Goal: Transaction & Acquisition: Download file/media

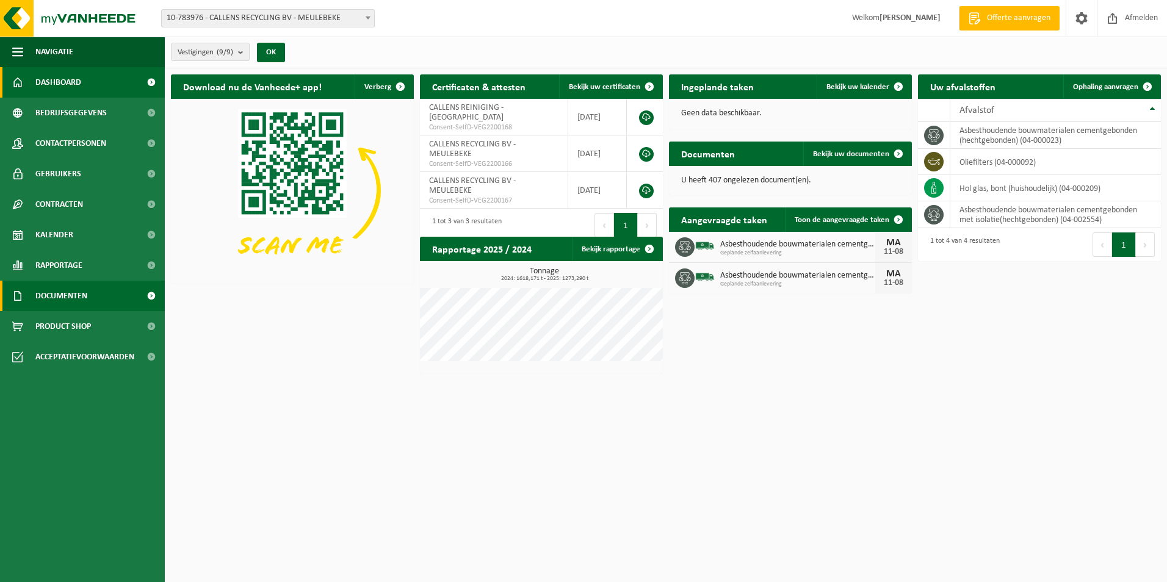
click at [84, 302] on span "Documenten" at bounding box center [61, 296] width 52 height 31
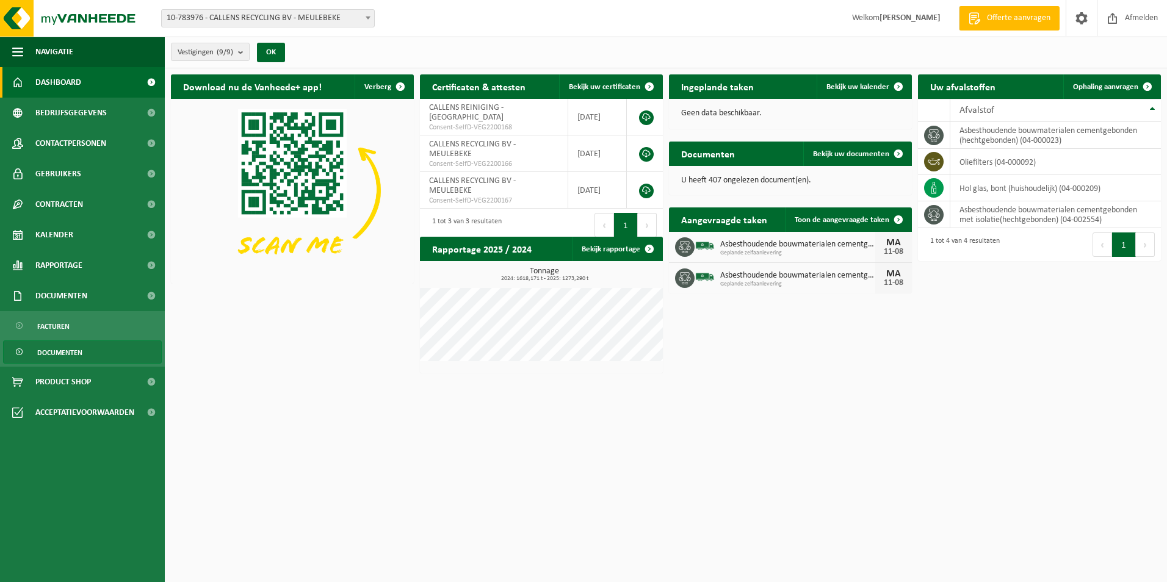
click at [114, 345] on link "Documenten" at bounding box center [82, 352] width 159 height 23
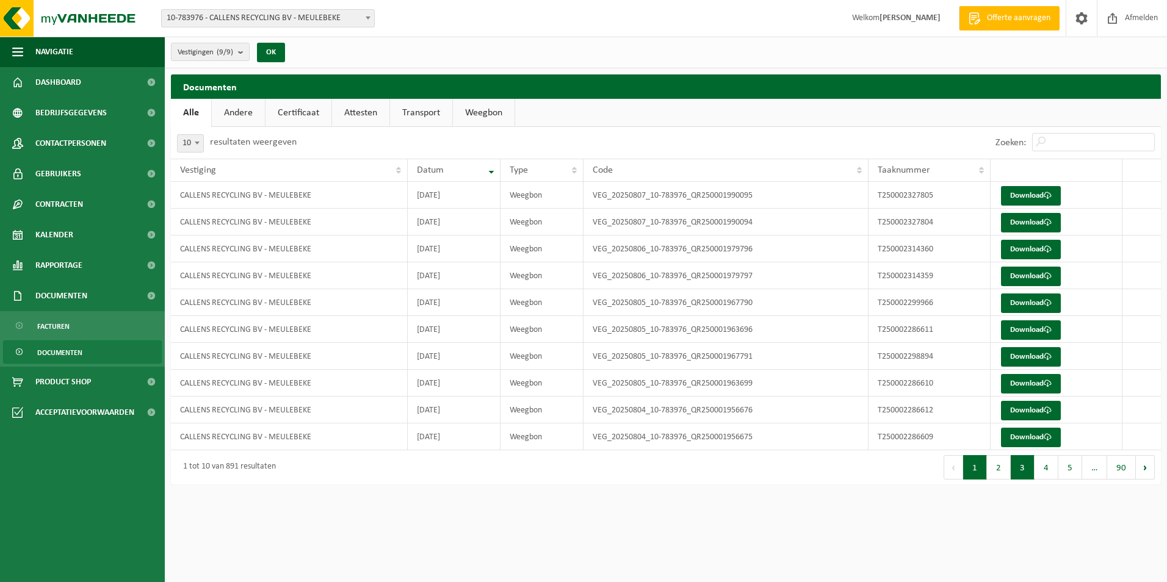
click at [1014, 468] on button "3" at bounding box center [1023, 467] width 24 height 24
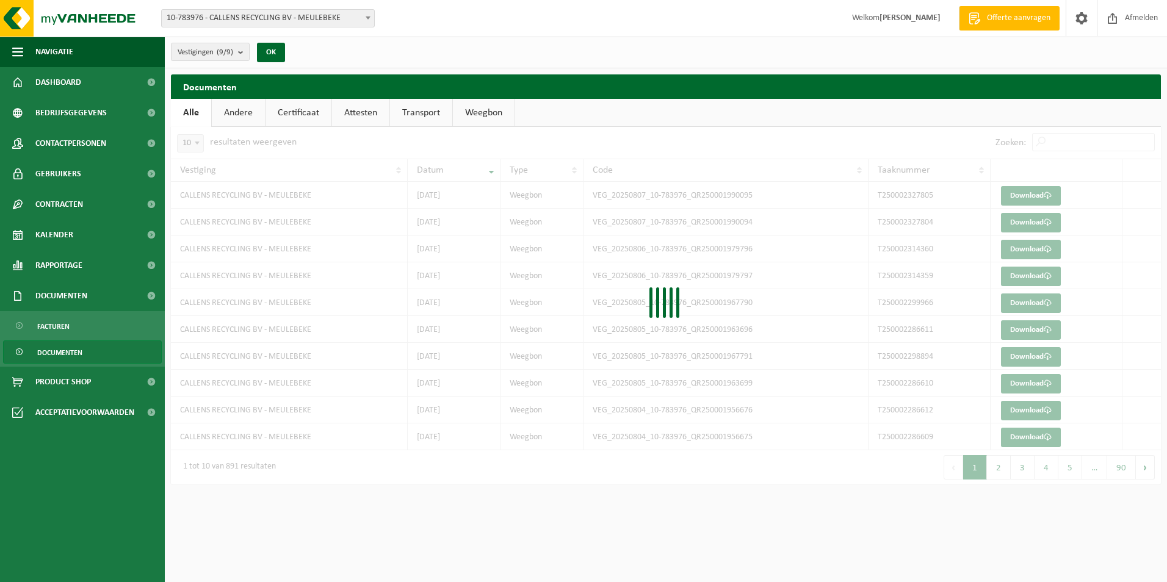
click at [1001, 470] on div at bounding box center [666, 306] width 990 height 358
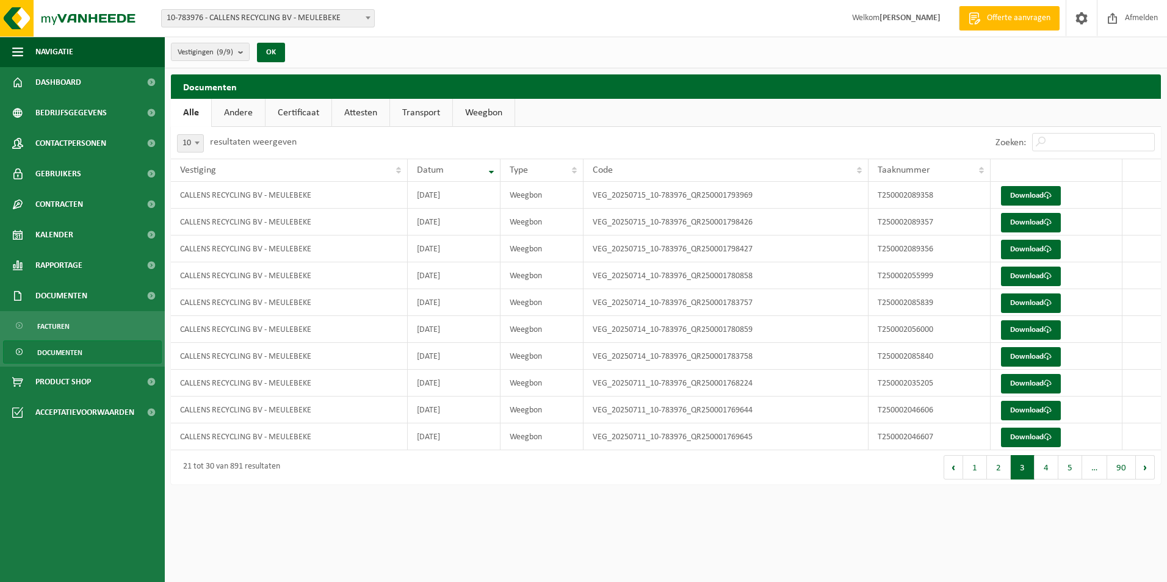
click at [1017, 467] on button "3" at bounding box center [1023, 467] width 24 height 24
click at [190, 144] on span "10" at bounding box center [191, 143] width 26 height 17
select select "50"
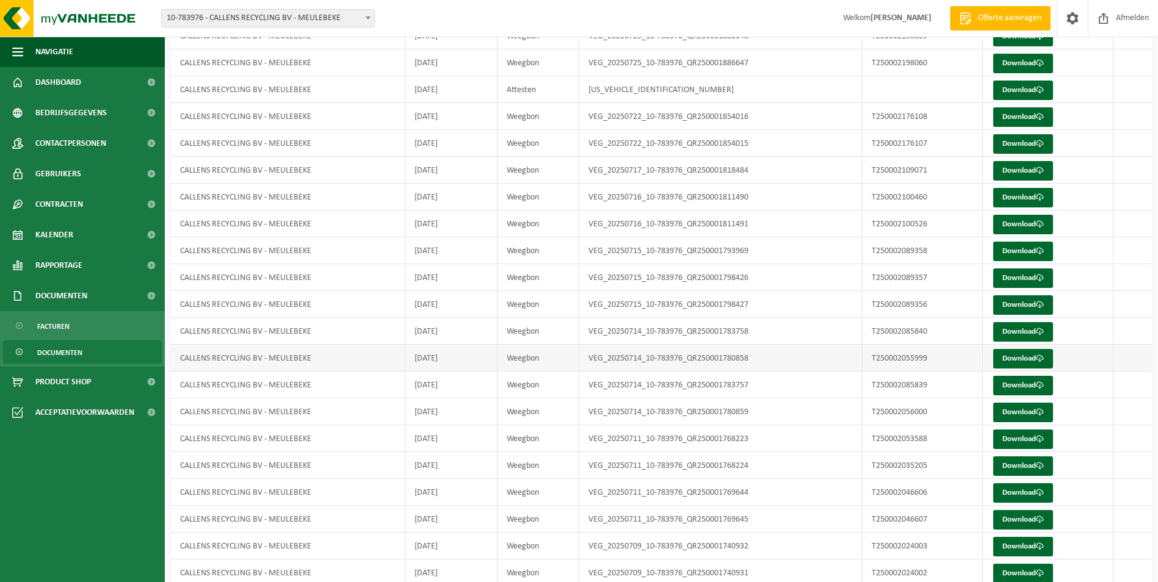
scroll to position [488, 0]
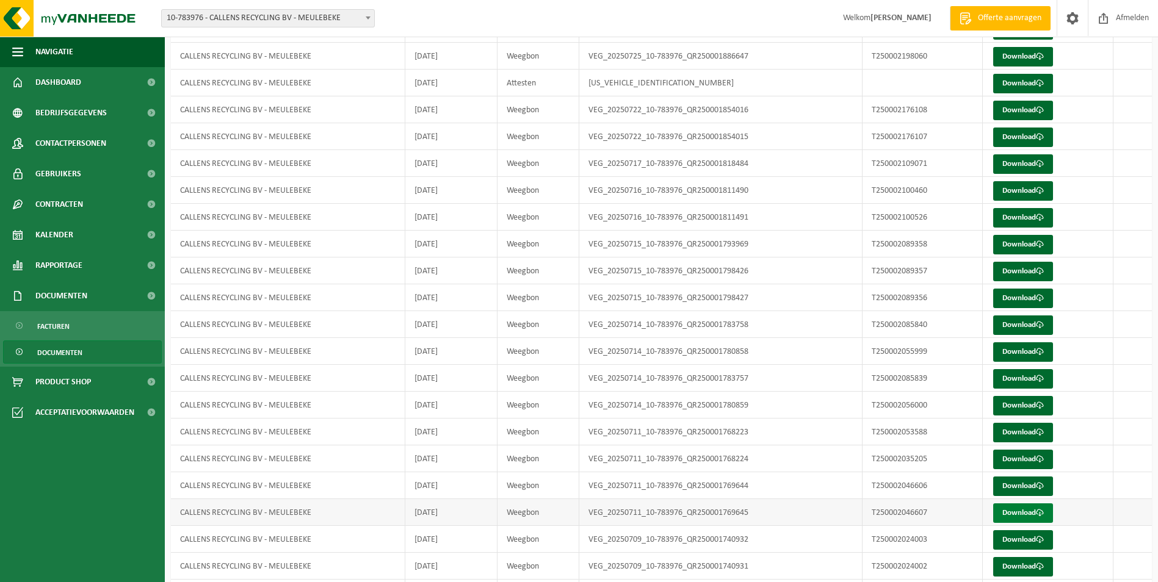
click at [1024, 511] on link "Download" at bounding box center [1023, 513] width 60 height 20
click at [999, 479] on link "Download" at bounding box center [1023, 487] width 60 height 20
click at [1020, 455] on link "Download" at bounding box center [1023, 460] width 60 height 20
click at [1015, 432] on link "Download" at bounding box center [1023, 433] width 60 height 20
